Goal: Find specific page/section: Find specific page/section

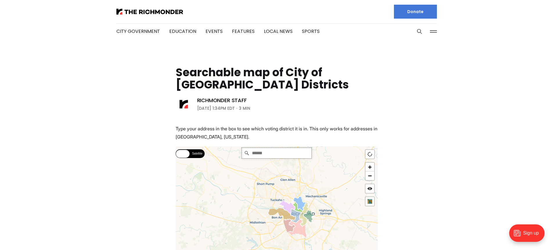
click at [283, 153] on input "Search" at bounding box center [277, 153] width 70 height 10
type input "**********"
click at [300, 154] on input "**********" at bounding box center [277, 153] width 70 height 10
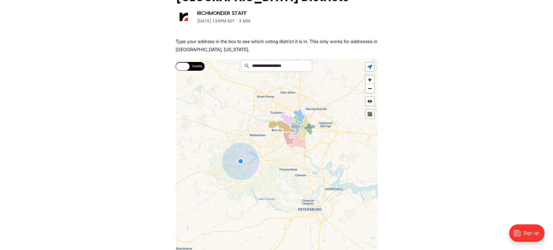
scroll to position [116, 0]
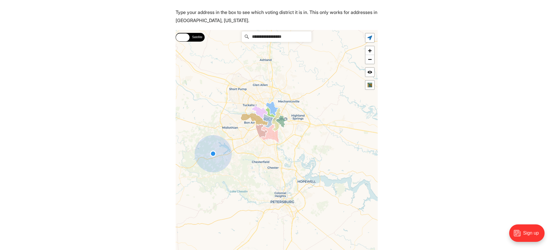
drag, startPoint x: 299, startPoint y: 112, endPoint x: 270, endPoint y: 133, distance: 36.1
click at [270, 133] on icon at bounding box center [269, 133] width 19 height 19
click at [370, 51] on link "+" at bounding box center [370, 50] width 9 height 9
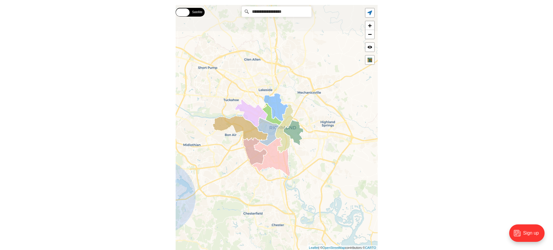
drag, startPoint x: 270, startPoint y: 105, endPoint x: 278, endPoint y: 173, distance: 68.5
click at [278, 173] on div "**********" at bounding box center [277, 127] width 202 height 245
click at [372, 24] on link "+" at bounding box center [370, 25] width 9 height 9
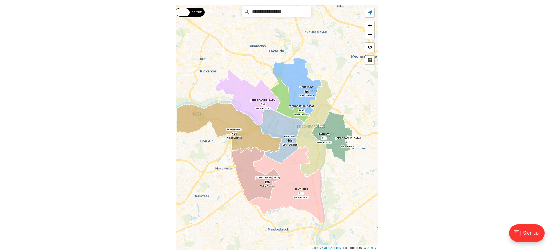
drag, startPoint x: 234, startPoint y: 169, endPoint x: 257, endPoint y: 168, distance: 23.0
click at [257, 168] on icon at bounding box center [288, 185] width 76 height 78
click at [283, 126] on icon at bounding box center [282, 134] width 44 height 57
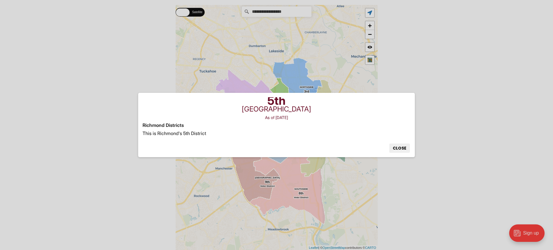
click at [398, 150] on button "Close" at bounding box center [400, 147] width 21 height 9
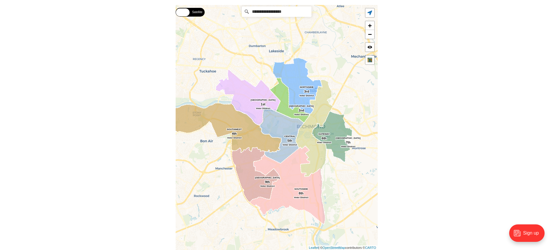
click at [254, 189] on icon at bounding box center [256, 174] width 48 height 55
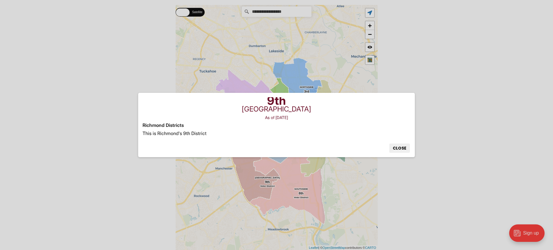
click at [401, 149] on button "Close" at bounding box center [400, 147] width 21 height 9
